Goal: Information Seeking & Learning: Learn about a topic

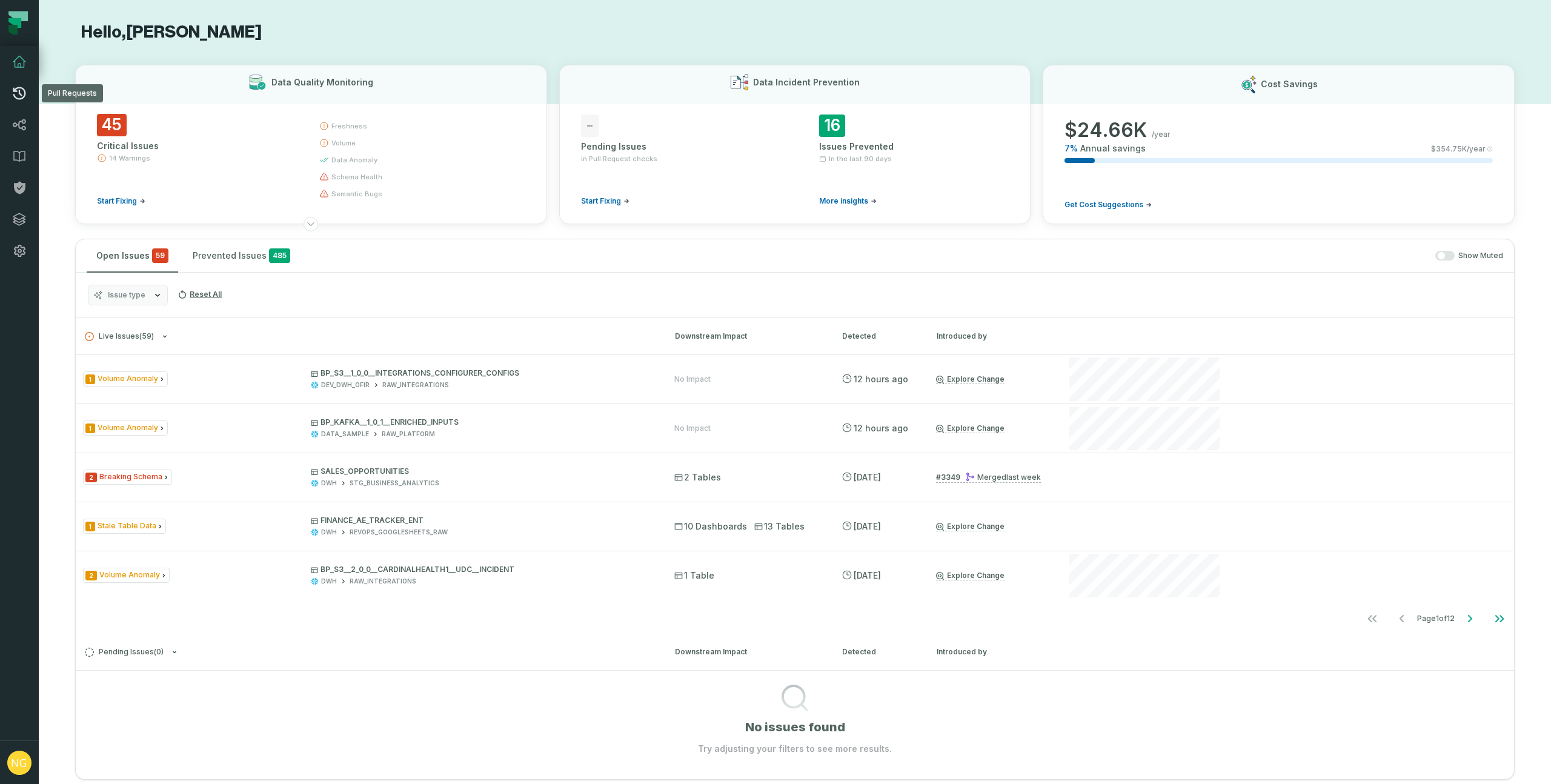
click at [19, 99] on icon at bounding box center [19, 93] width 15 height 15
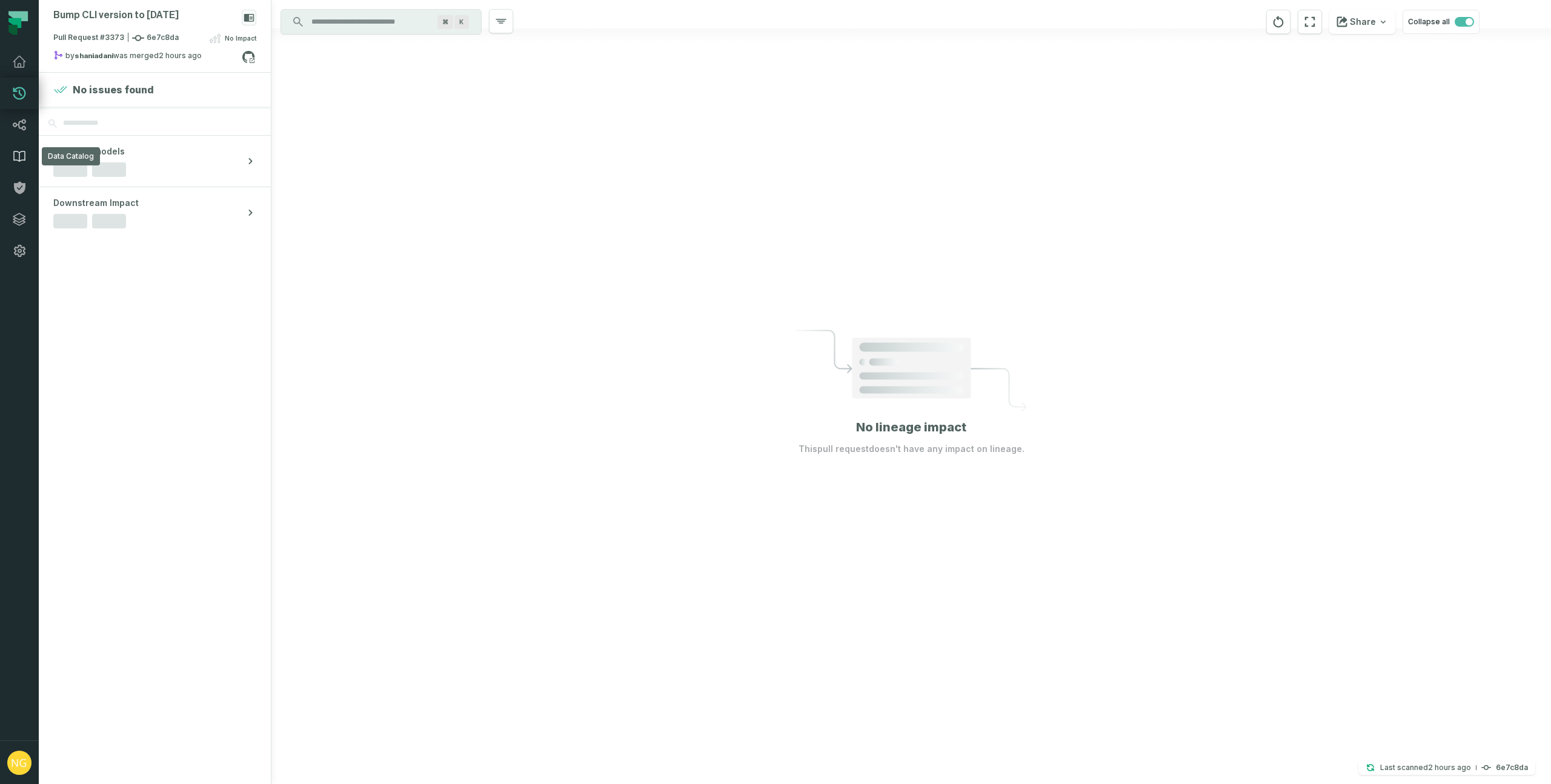
click at [23, 155] on icon at bounding box center [19, 156] width 15 height 15
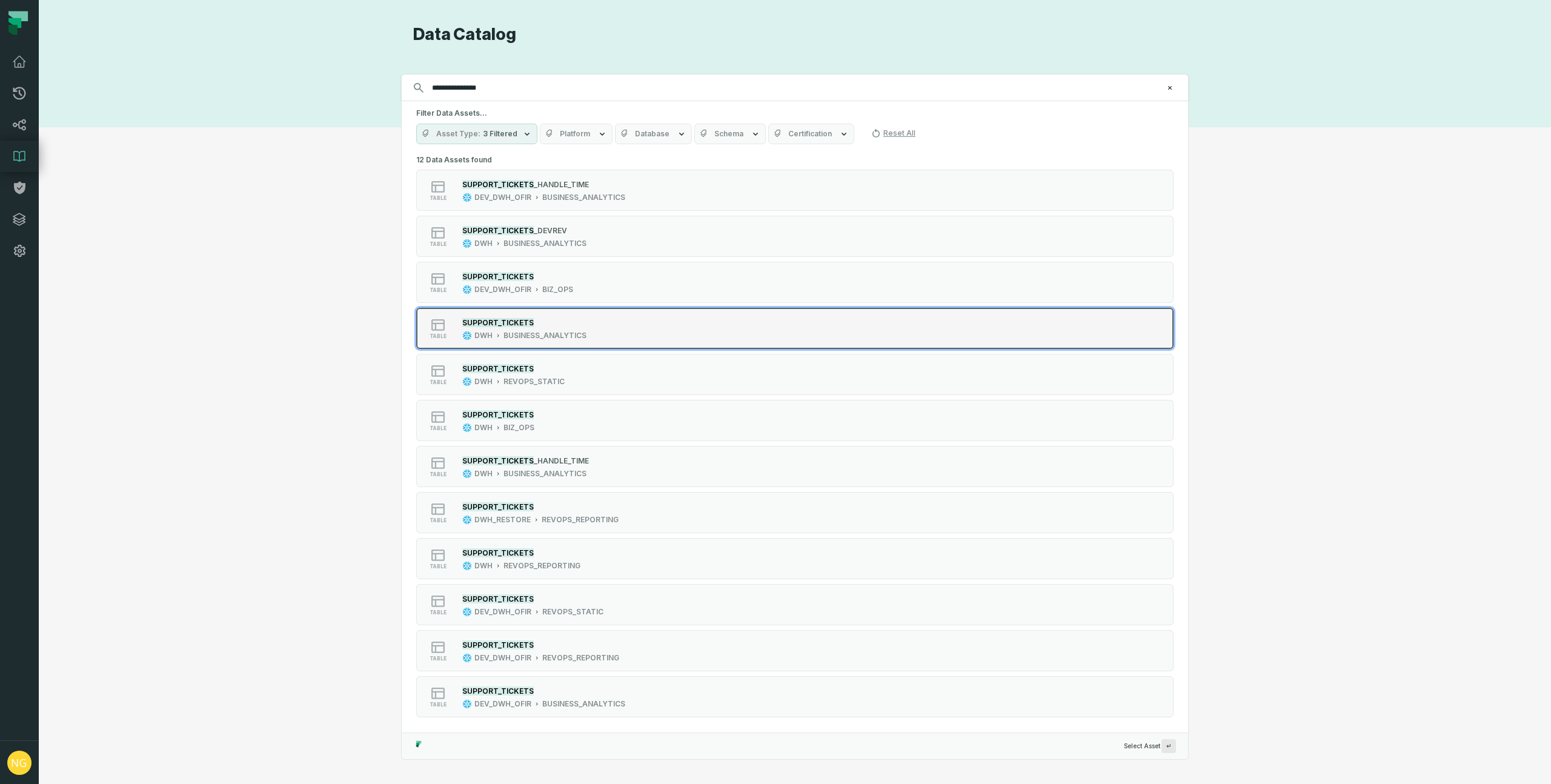
type input "**********"
click at [627, 332] on div "table SUPPORT_TICKETS DWH BUSINESS_ANALYTICS" at bounding box center [570, 328] width 303 height 24
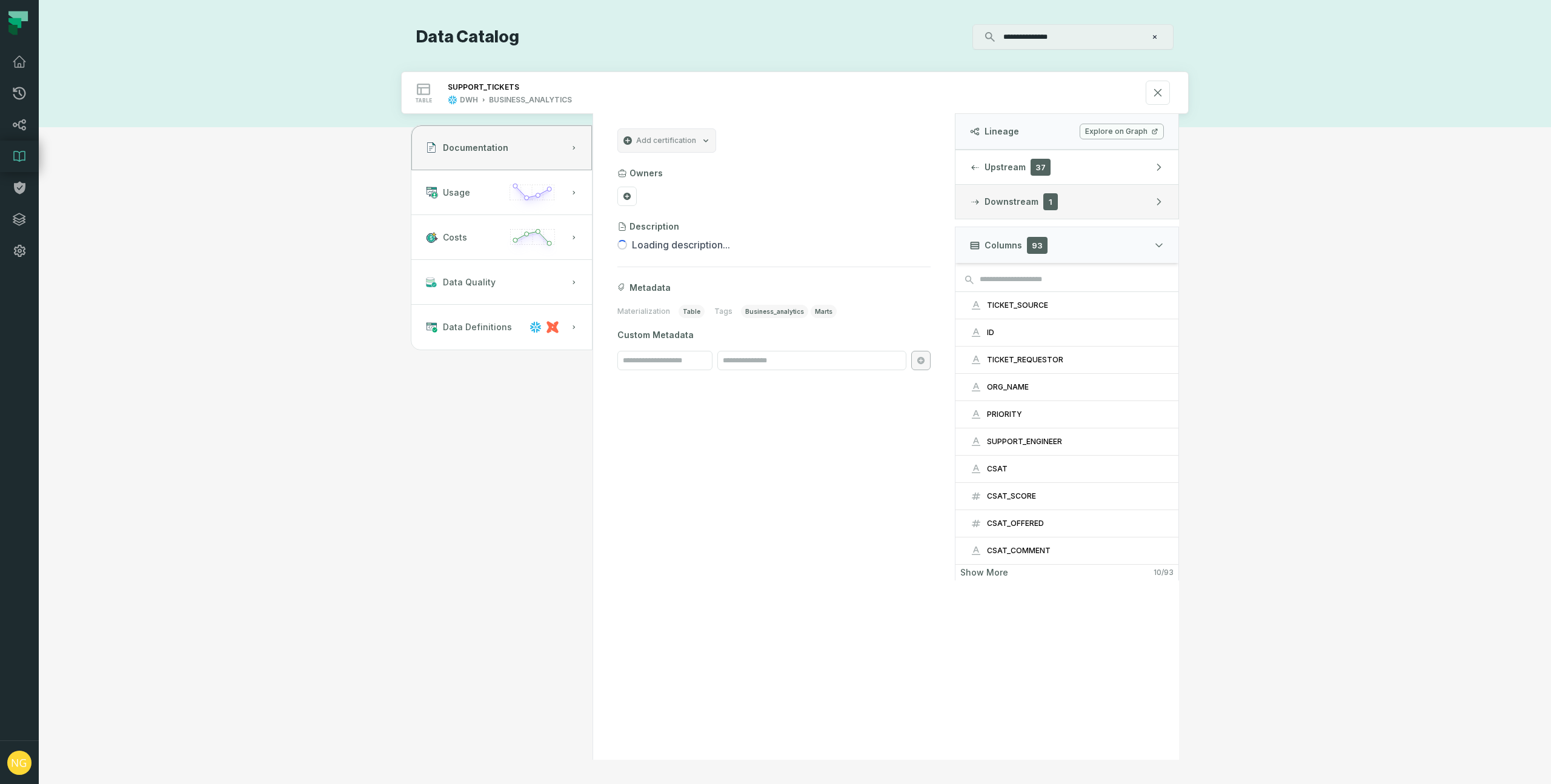
click at [1000, 210] on button "Downstream 1" at bounding box center [1067, 202] width 223 height 34
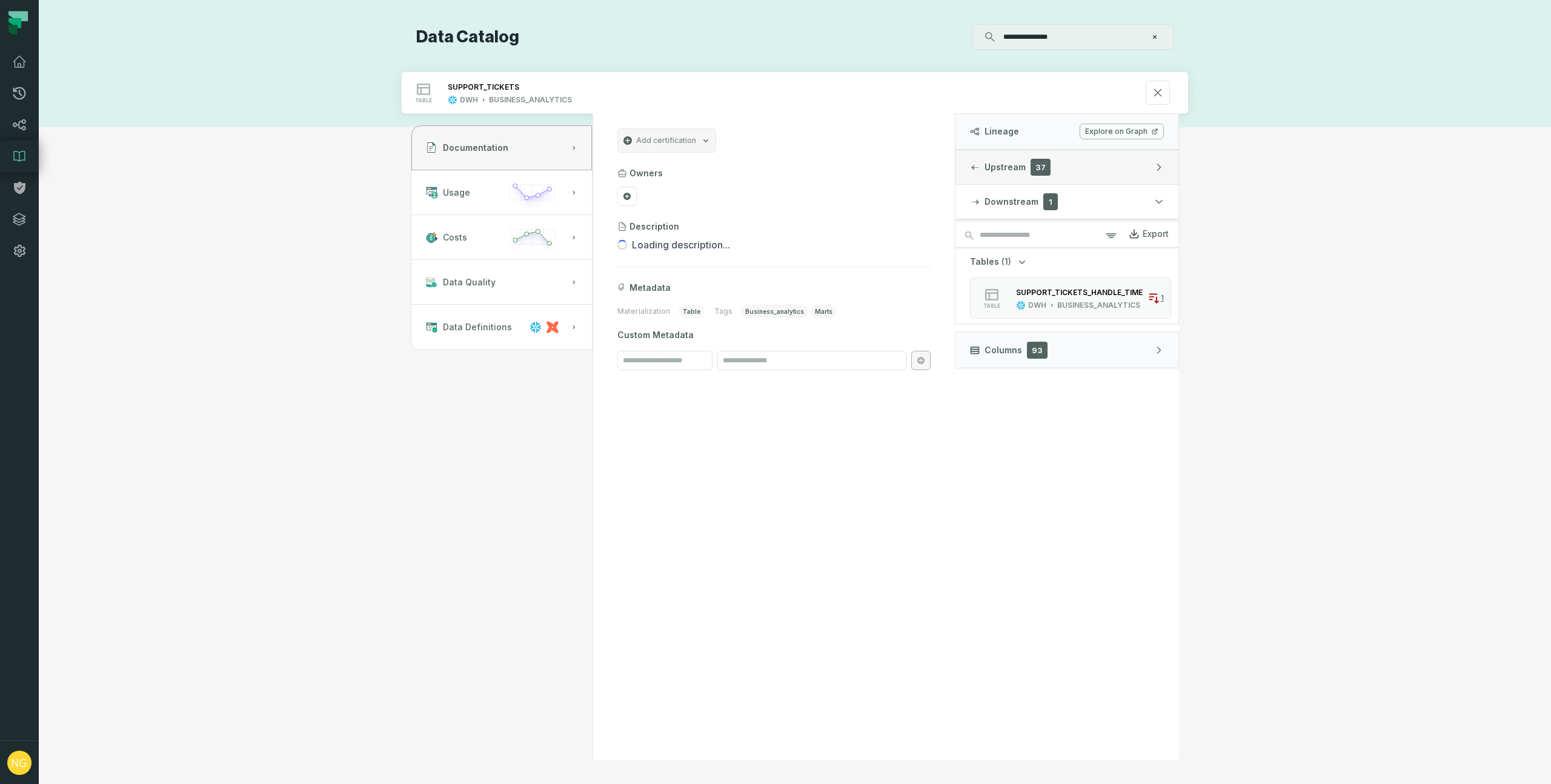
click at [994, 174] on button "Upstream 37" at bounding box center [1067, 167] width 223 height 34
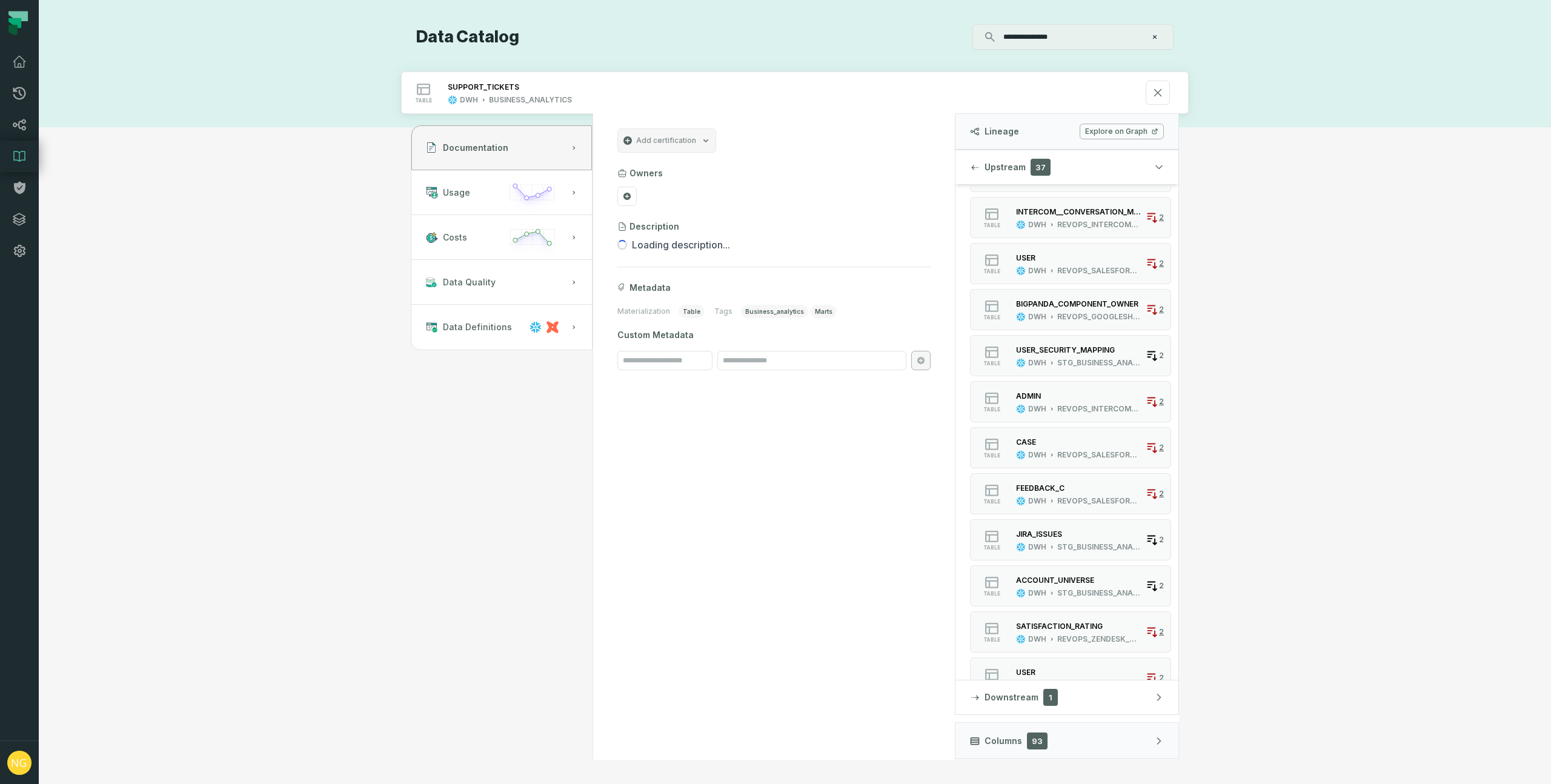
scroll to position [278, 0]
click at [1089, 693] on button "Downstream 1" at bounding box center [1067, 697] width 223 height 34
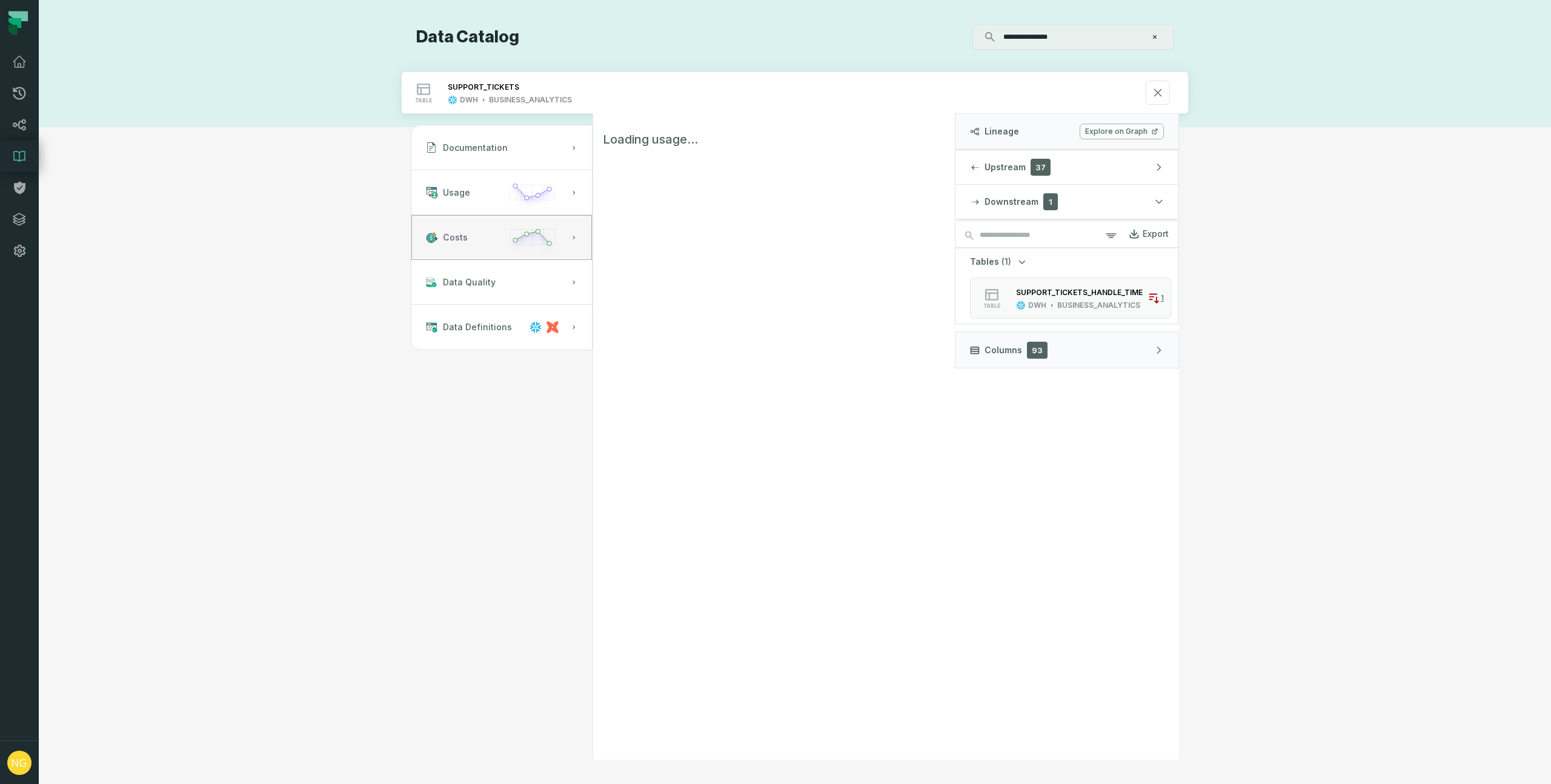
click at [478, 229] on button "Costs" at bounding box center [502, 237] width 181 height 45
click at [475, 194] on button "Usage" at bounding box center [502, 192] width 181 height 45
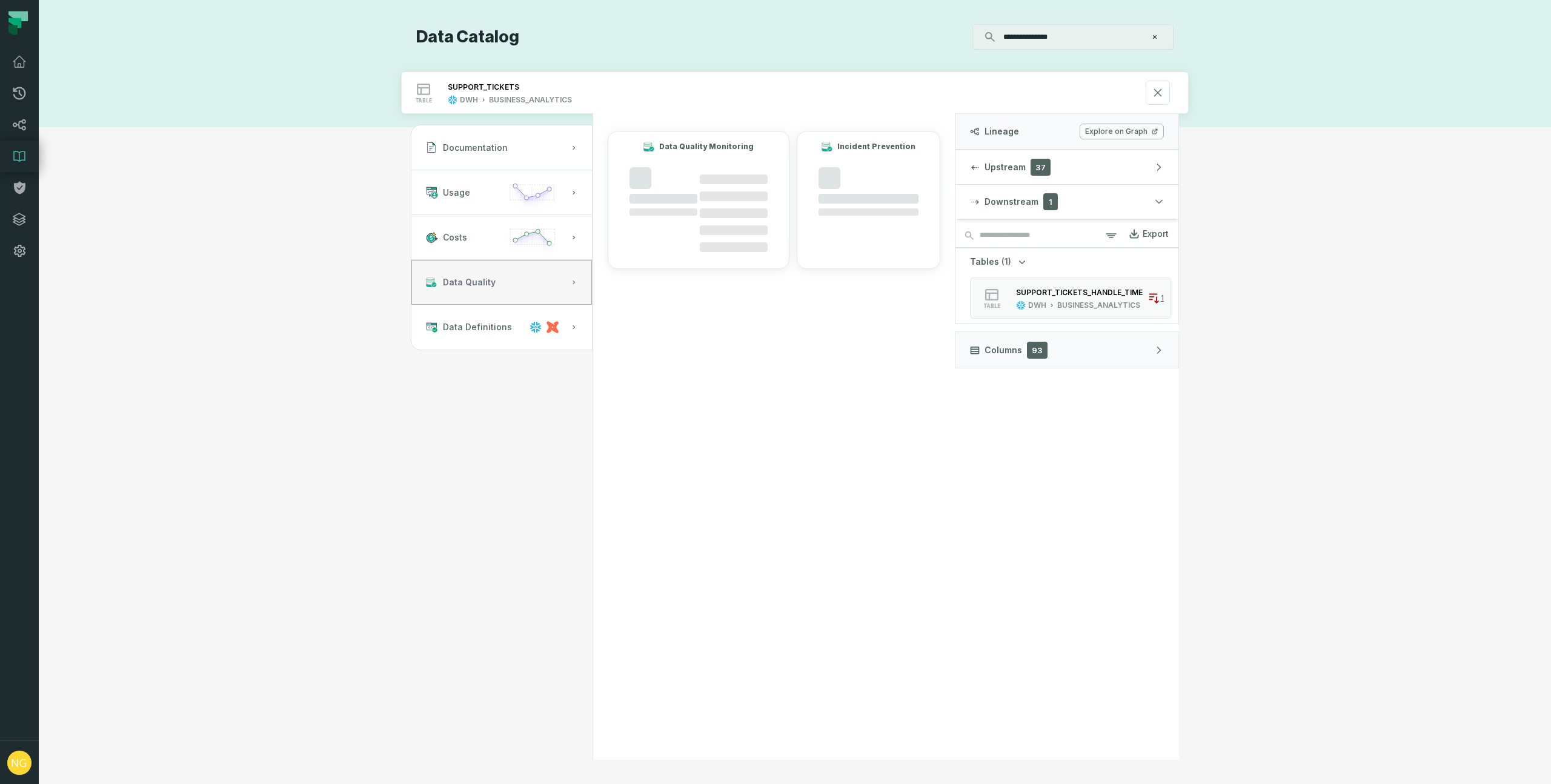
click at [492, 285] on button "Data Quality" at bounding box center [502, 282] width 181 height 45
click at [496, 244] on button "Costs" at bounding box center [502, 237] width 181 height 45
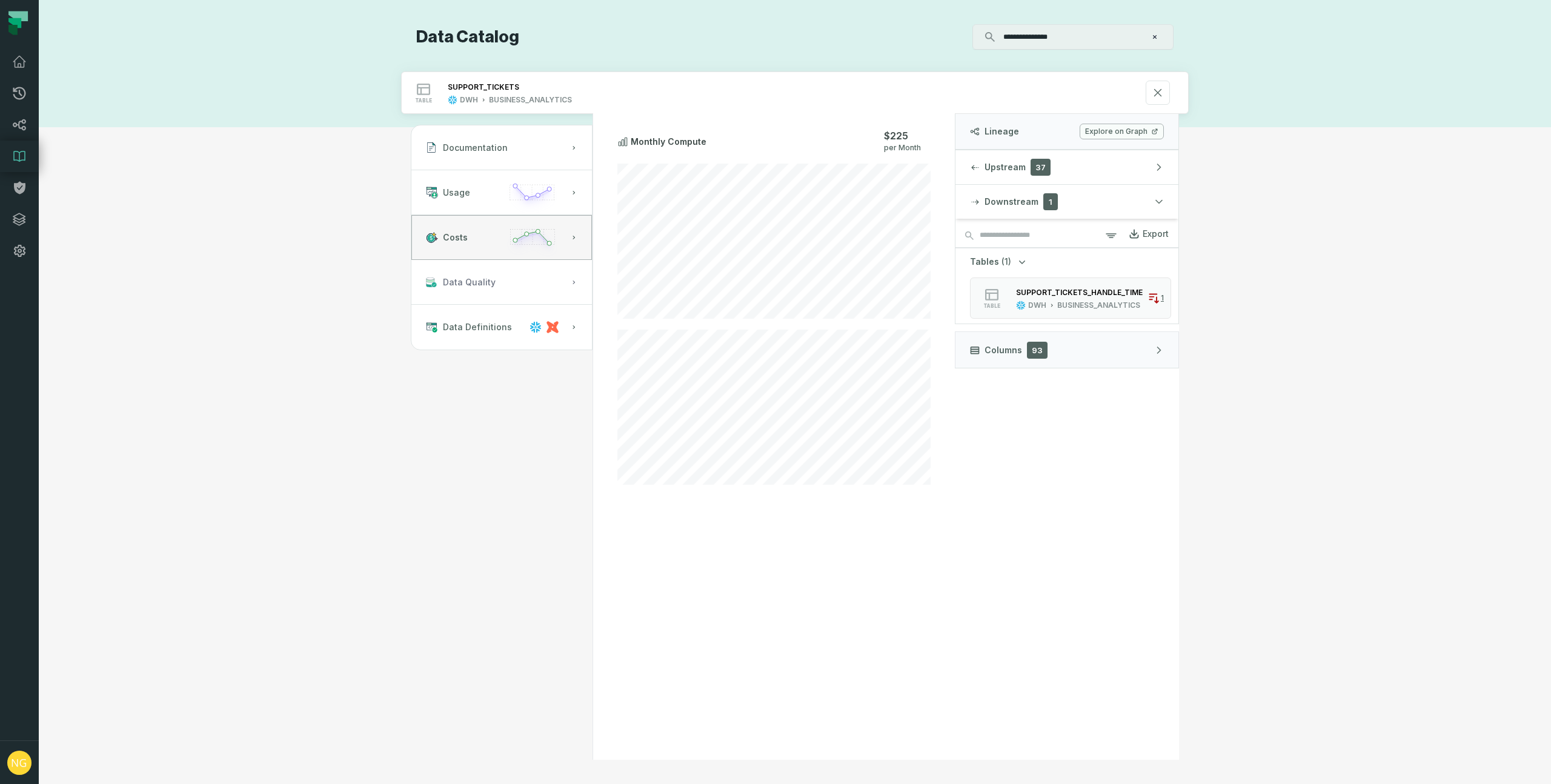
click at [486, 293] on button "Data Quality" at bounding box center [502, 282] width 181 height 45
click at [485, 324] on span "Data Definitions" at bounding box center [477, 326] width 69 height 12
click at [486, 278] on span "Data Quality" at bounding box center [469, 282] width 52 height 12
click at [483, 228] on button "Costs" at bounding box center [502, 237] width 181 height 45
click at [478, 169] on button "Documentation" at bounding box center [502, 147] width 181 height 45
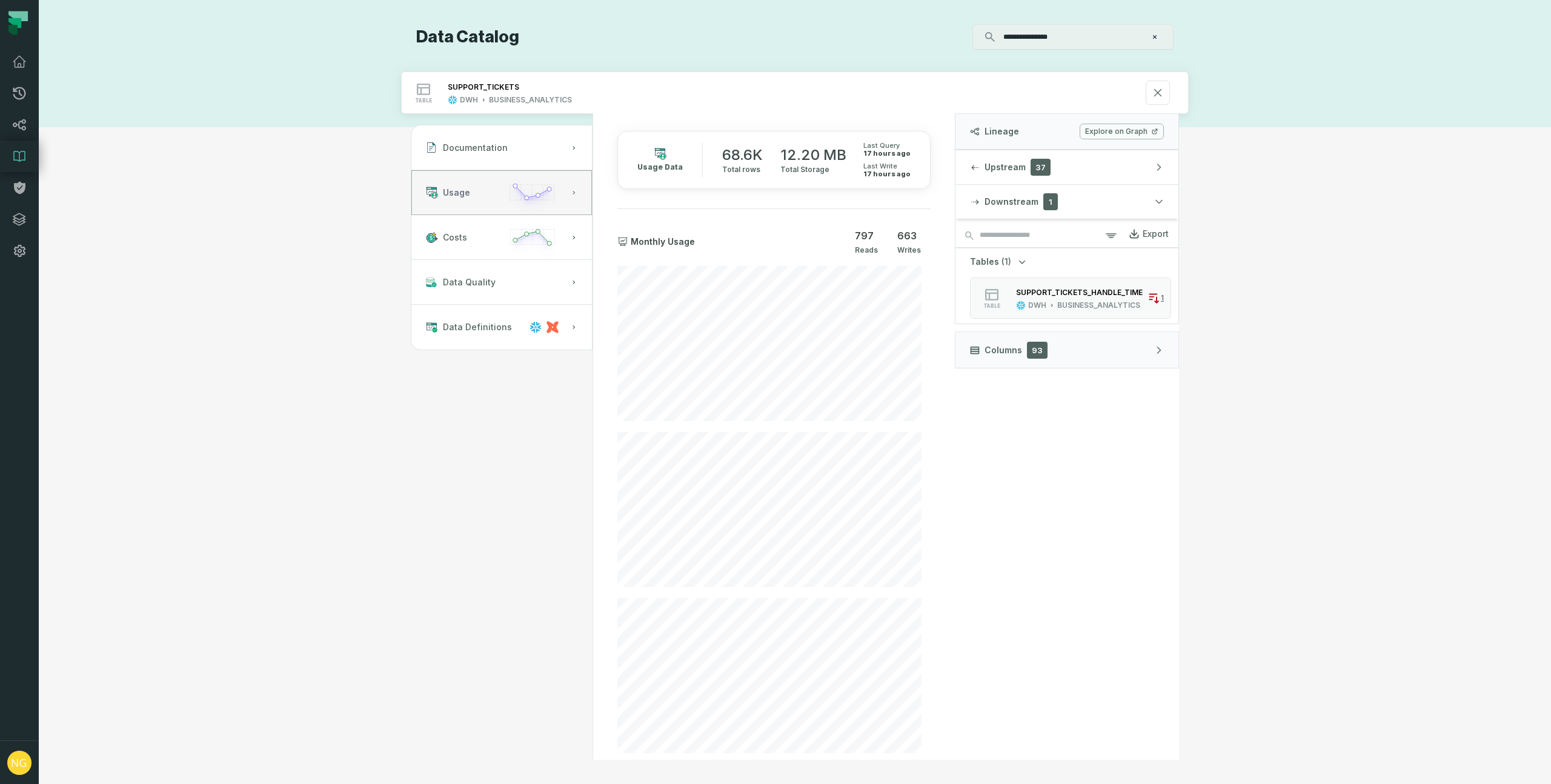
click at [470, 213] on button "Usage" at bounding box center [502, 192] width 181 height 45
